Goal: Check status: Check status

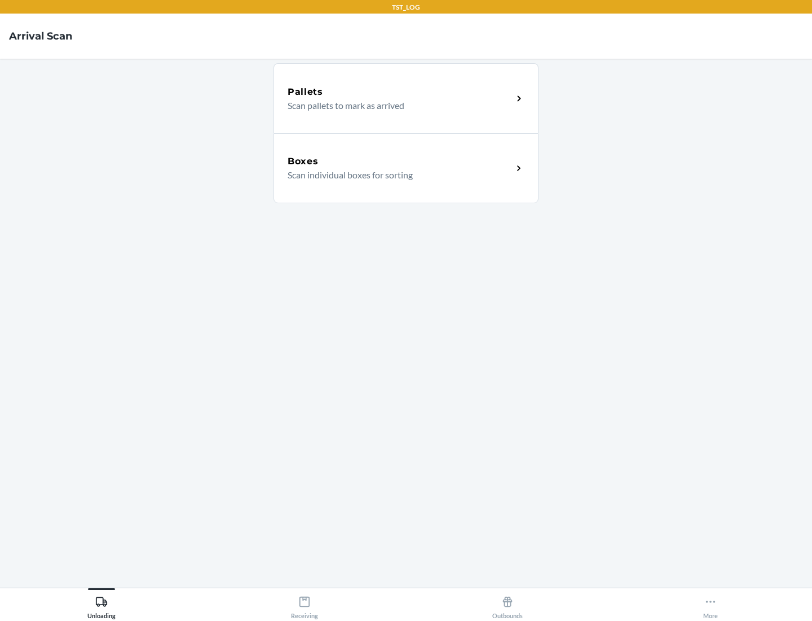
click at [400, 161] on div "Boxes" at bounding box center [400, 162] width 225 height 14
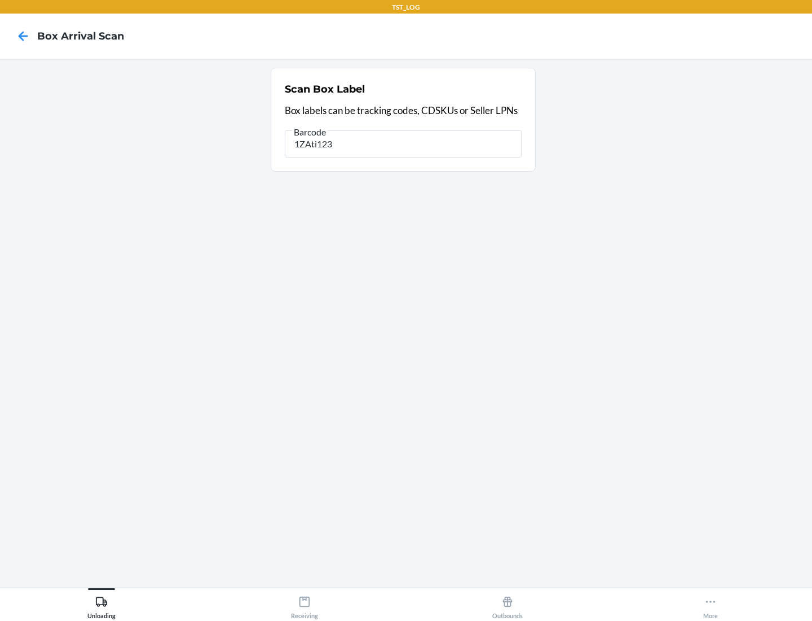
type input "1ZAti123"
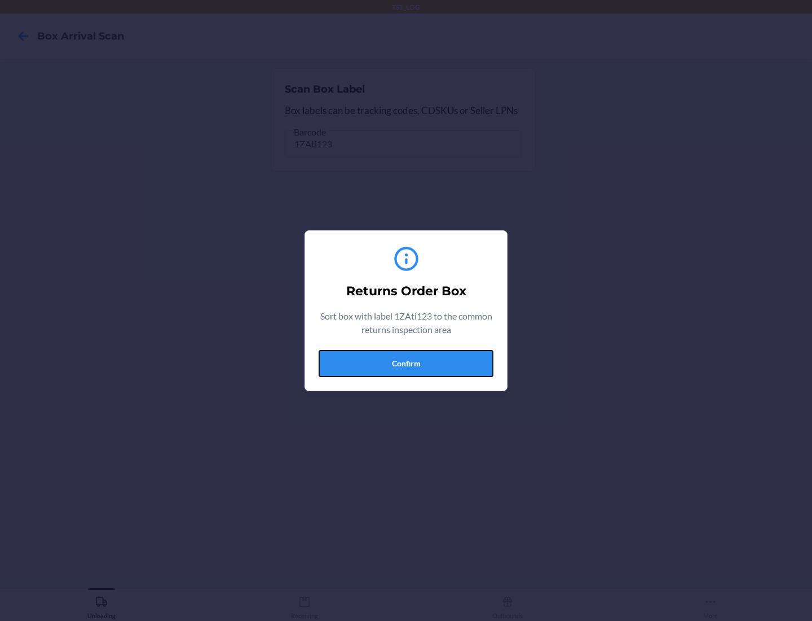
click at [406, 363] on button "Confirm" at bounding box center [406, 363] width 175 height 27
